Goal: Find specific page/section: Find specific page/section

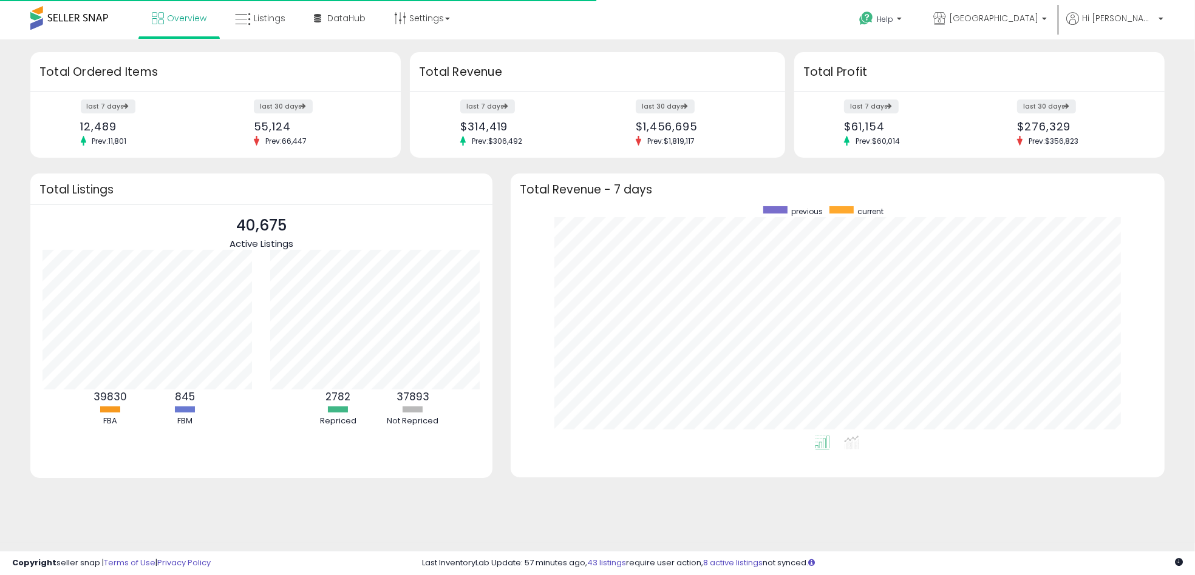
scroll to position [229, 630]
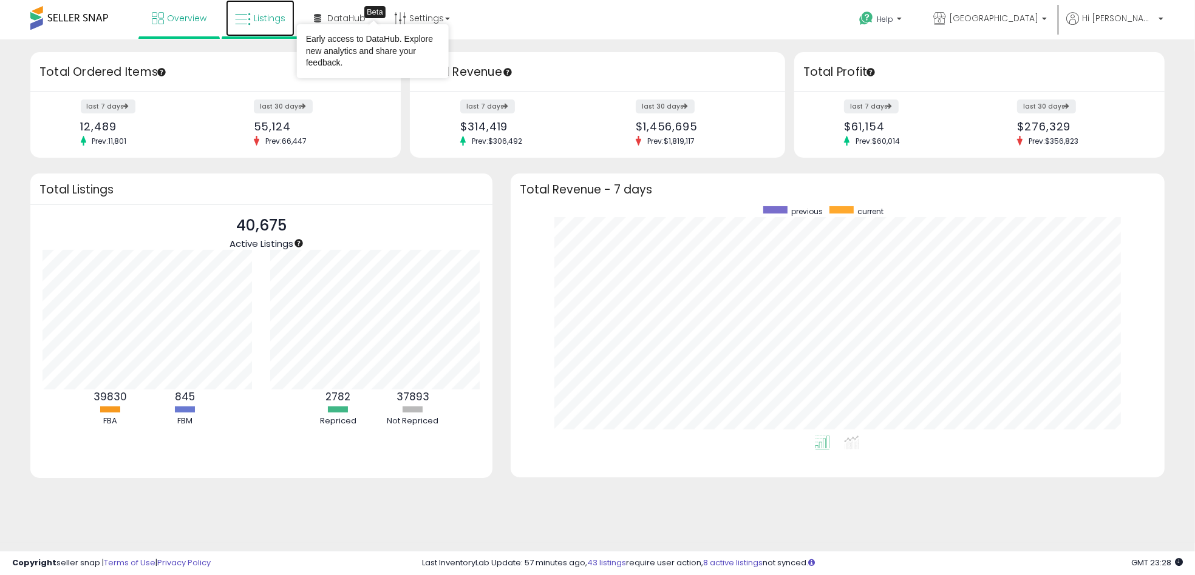
click at [260, 22] on span "Listings" at bounding box center [270, 18] width 32 height 12
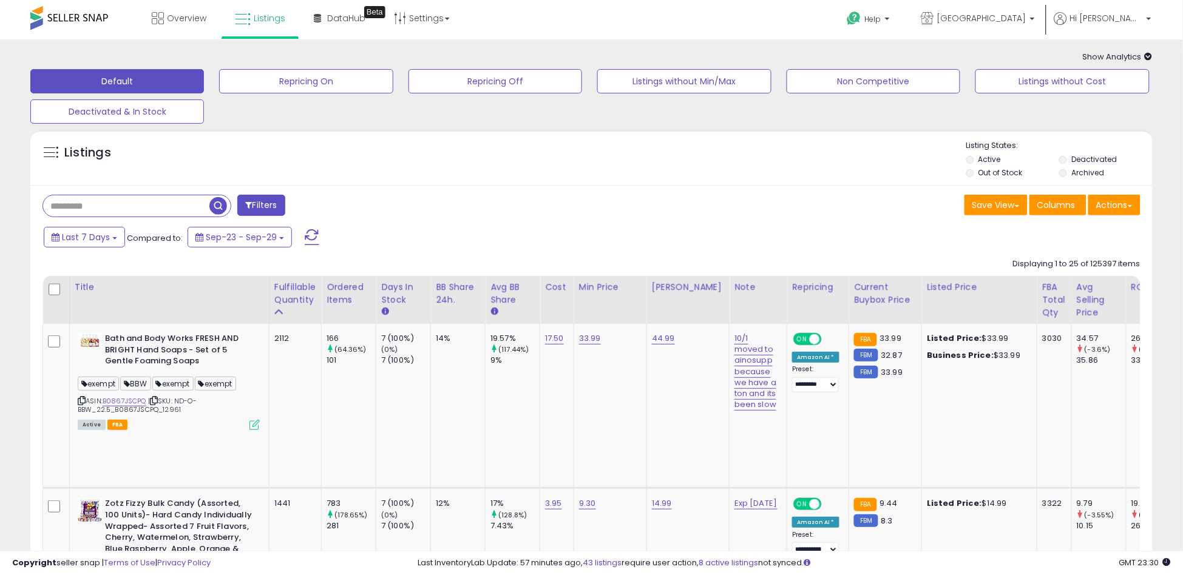
click at [75, 211] on input "text" at bounding box center [126, 205] width 166 height 21
paste input "**********"
click at [323, 211] on span "button" at bounding box center [326, 206] width 18 height 18
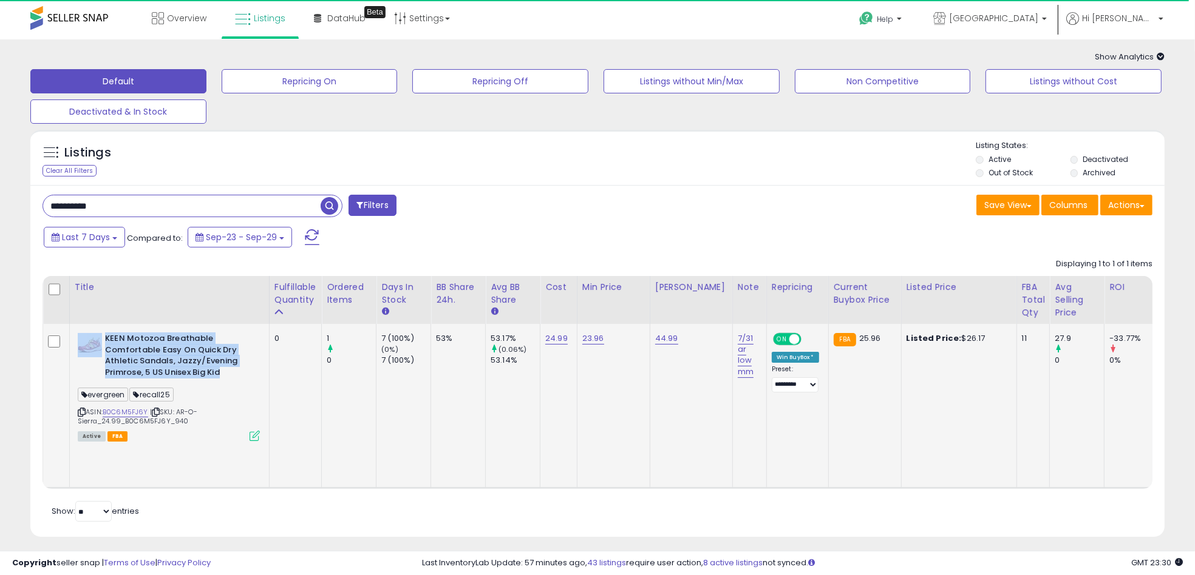
drag, startPoint x: 225, startPoint y: 374, endPoint x: 102, endPoint y: 344, distance: 126.2
click at [102, 344] on div "KEEN Motozoa Breathable Comfortable Easy On Quick Dry Athletic Sandals, Jazzy/E…" at bounding box center [169, 357] width 182 height 48
copy div "KEEN Motozoa Breathable Comfortable Easy On Quick Dry Athletic Sandals, Jazzy/E…"
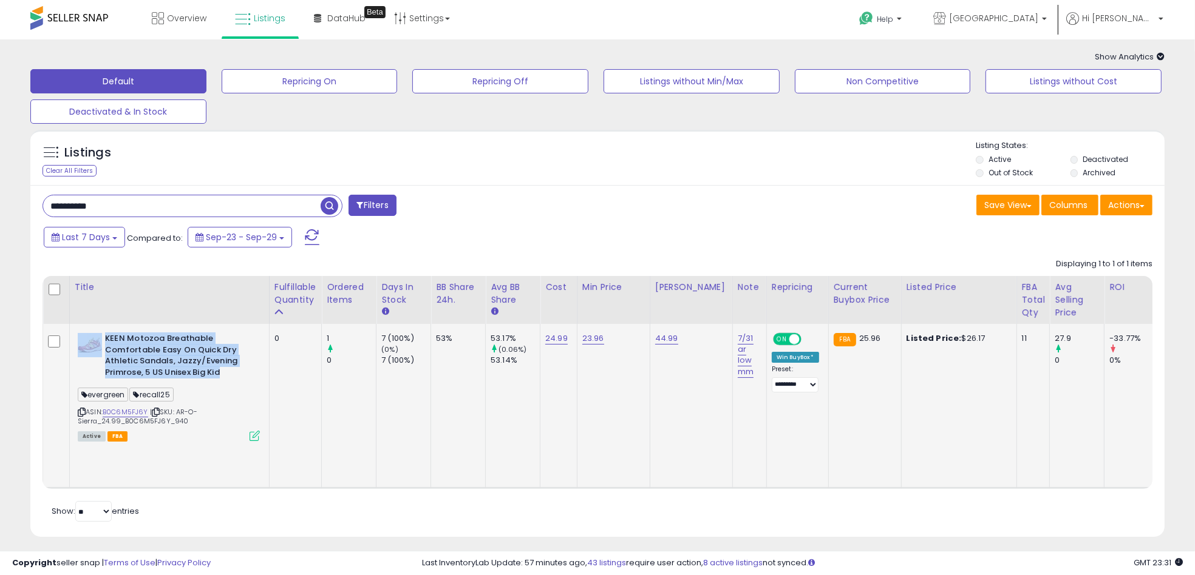
drag, startPoint x: 193, startPoint y: 425, endPoint x: 179, endPoint y: 414, distance: 17.7
click at [179, 414] on div "ASIN: B0C6M5FJ6Y | SKU: AR-O-Sierra_24.99_B0C6M5FJ6Y_940 Active FBA" at bounding box center [169, 386] width 182 height 107
copy span "AR-O-Sierra_24.99_B0C6M5FJ6Y_940"
drag, startPoint x: 108, startPoint y: 205, endPoint x: 38, endPoint y: 202, distance: 70.5
click at [38, 202] on div "**********" at bounding box center [315, 207] width 564 height 24
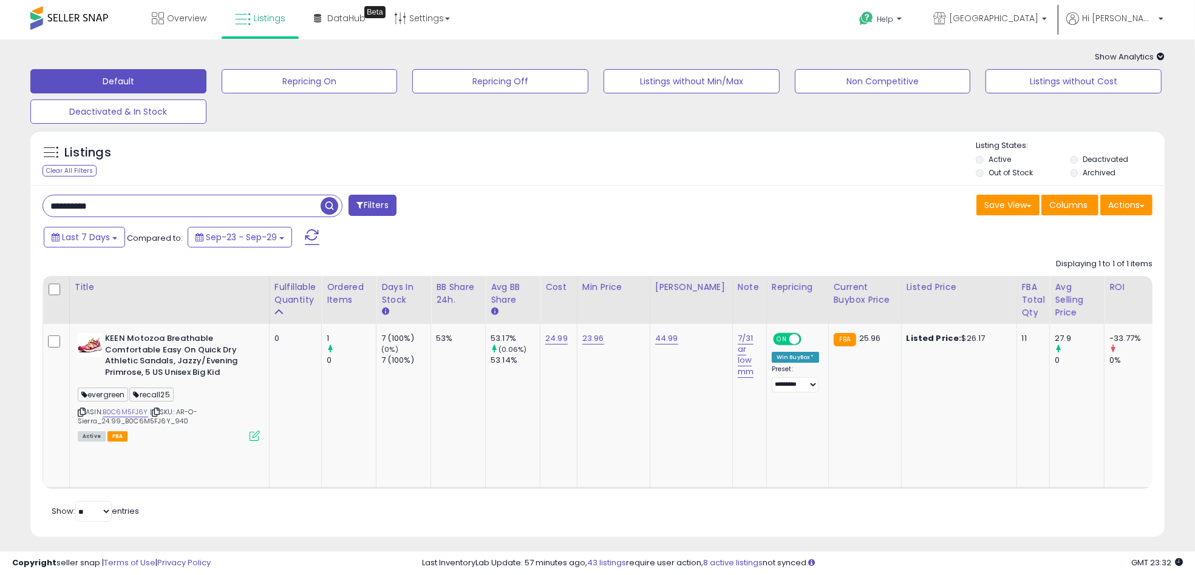
paste input "text"
click at [334, 206] on span "button" at bounding box center [330, 206] width 18 height 18
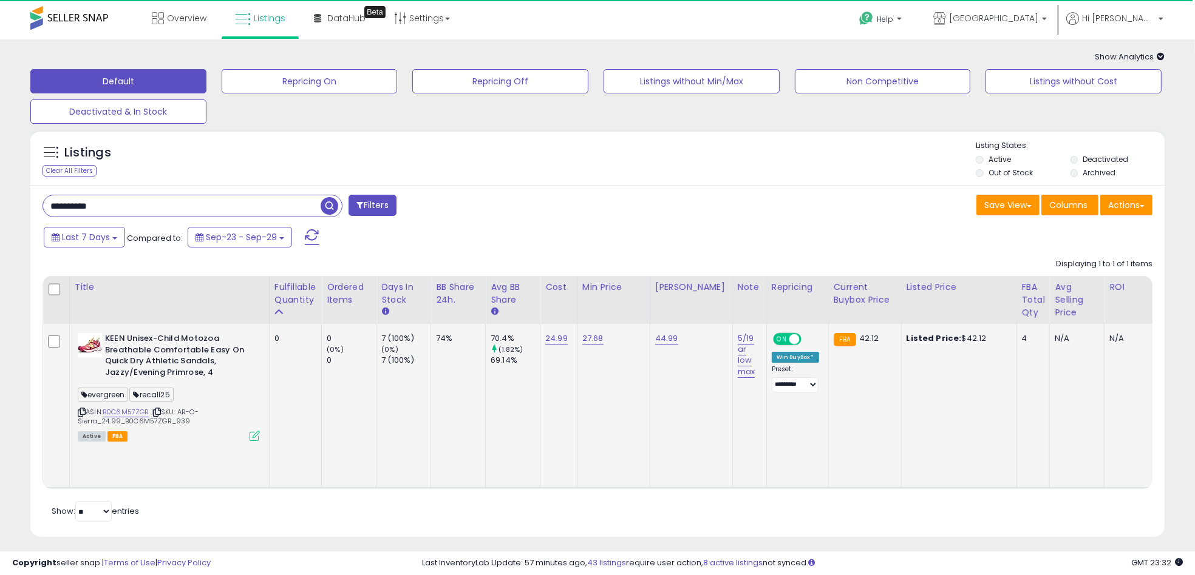
drag, startPoint x: 189, startPoint y: 421, endPoint x: 182, endPoint y: 412, distance: 11.7
click at [182, 412] on div "ASIN: B0C6M57ZGR | SKU: AR-O-Sierra_24.99_B0C6M57ZGR_939 Active FBA" at bounding box center [169, 386] width 182 height 107
copy span "AR-O-Sierra_24.99_B0C6M57ZGR_939"
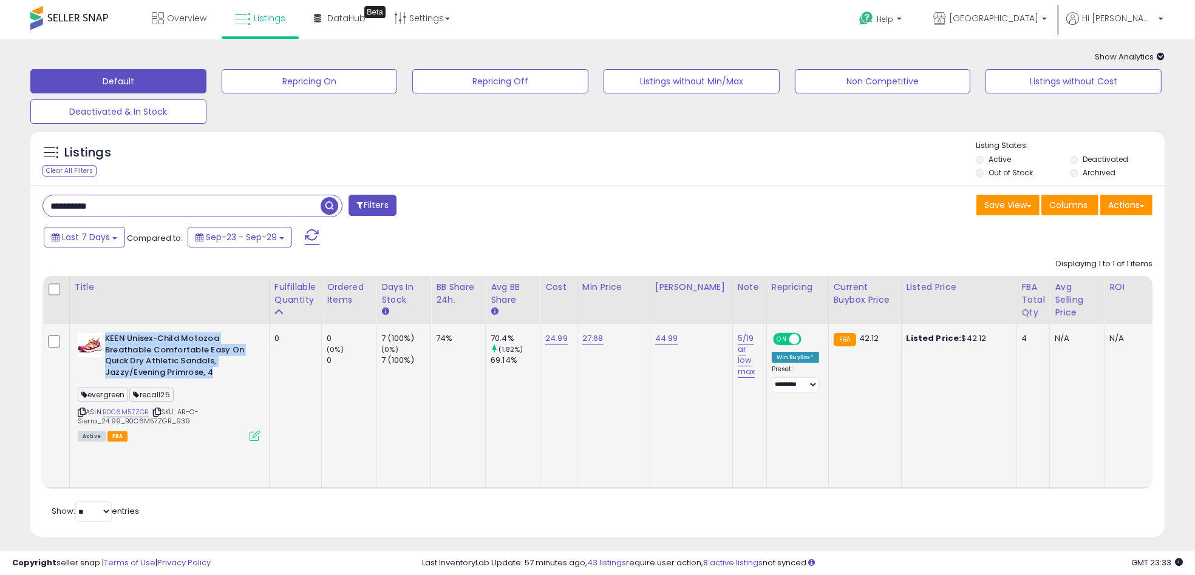
drag, startPoint x: 216, startPoint y: 373, endPoint x: 106, endPoint y: 341, distance: 114.5
click at [106, 341] on b "KEEN Unisex-Child Motozoa Breathable Comfortable Easy On Quick Dry Athletic San…" at bounding box center [179, 357] width 148 height 48
copy b "KEEN Unisex-Child Motozoa Breathable Comfortable Easy On Quick Dry Athletic San…"
drag, startPoint x: 139, startPoint y: 201, endPoint x: 42, endPoint y: 202, distance: 96.5
click at [43, 202] on input "**********" at bounding box center [181, 205] width 277 height 21
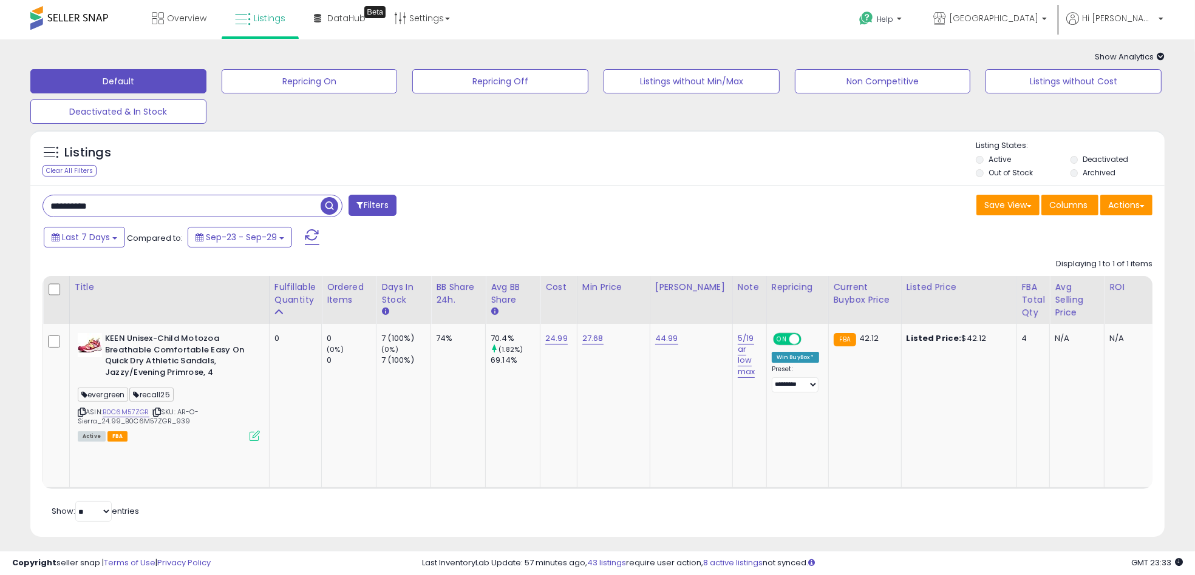
paste input "text"
type input "**********"
click at [329, 211] on span "button" at bounding box center [330, 206] width 18 height 18
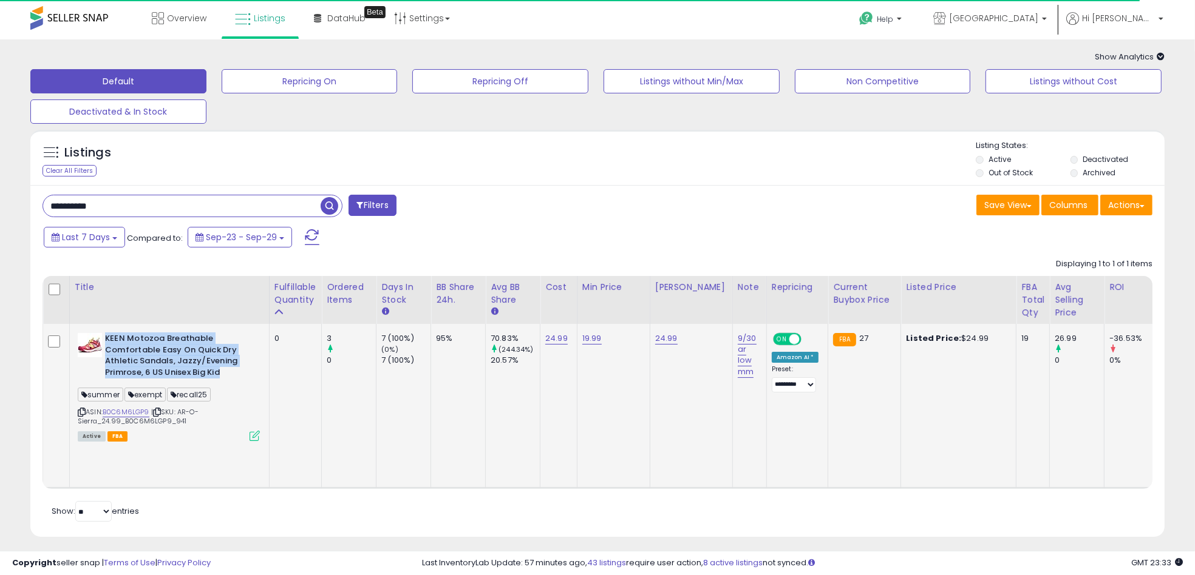
drag, startPoint x: 228, startPoint y: 374, endPoint x: 105, endPoint y: 337, distance: 128.1
click at [105, 337] on b "KEEN Motozoa Breathable Comfortable Easy On Quick Dry Athletic Sandals, Jazzy/E…" at bounding box center [179, 357] width 148 height 48
copy b "KEEN Motozoa Breathable Comfortable Easy On Quick Dry Athletic Sandals, Jazzy/E…"
drag, startPoint x: 188, startPoint y: 421, endPoint x: 183, endPoint y: 412, distance: 10.3
click at [183, 412] on div "ASIN: B0C6M6LGP9 | SKU: AR-O-Sierra_24.99_B0C6M6LGP9_941 Active FBA" at bounding box center [169, 386] width 182 height 107
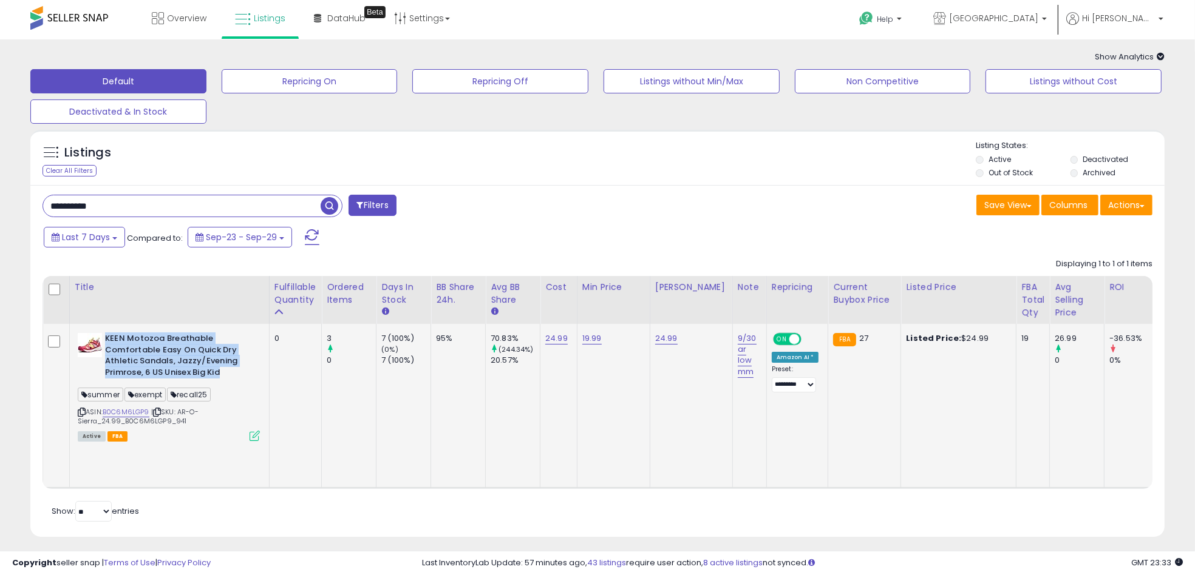
copy span "AR-O-Sierra_24.99_B0C6M6LGP9_941"
